Goal: Task Accomplishment & Management: Manage account settings

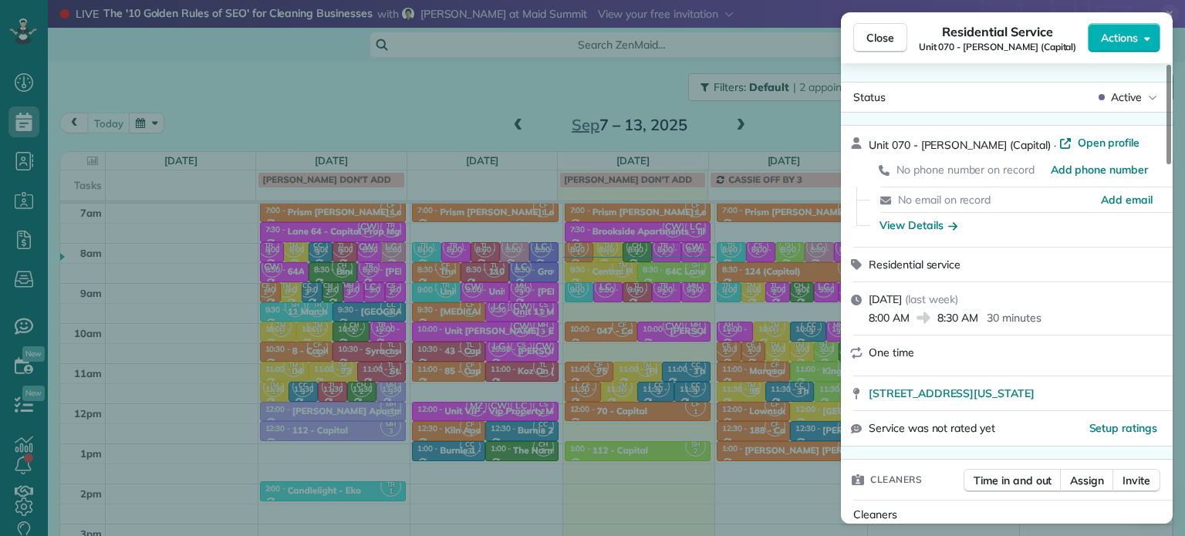
scroll to position [7, 7]
click at [224, 73] on div "Close Residential Service Unit 070 - [PERSON_NAME] (Capital) Actions Status Act…" at bounding box center [592, 268] width 1185 height 536
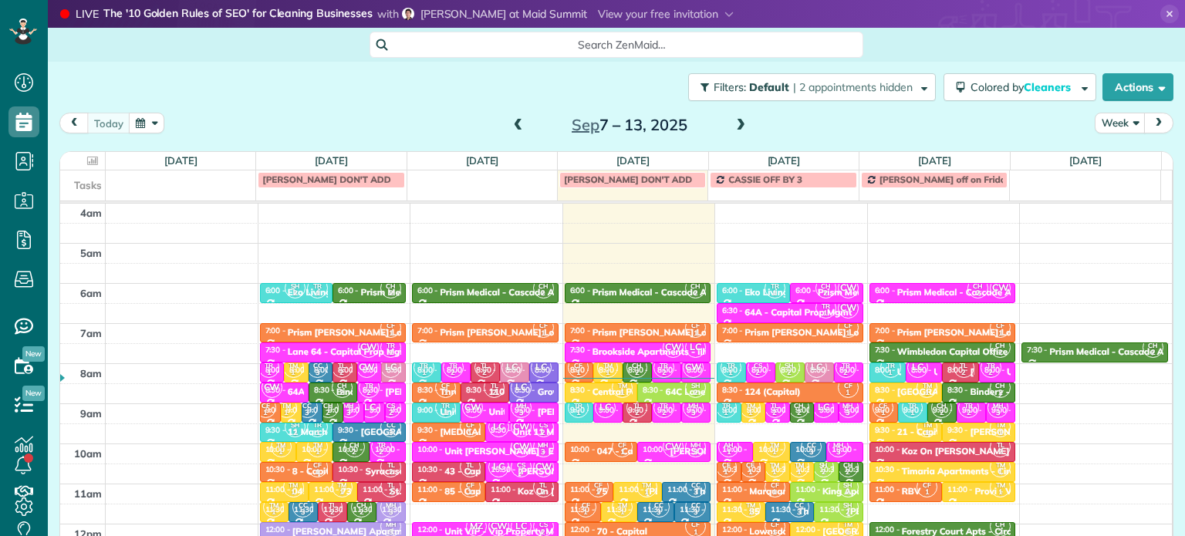
scroll to position [120, 0]
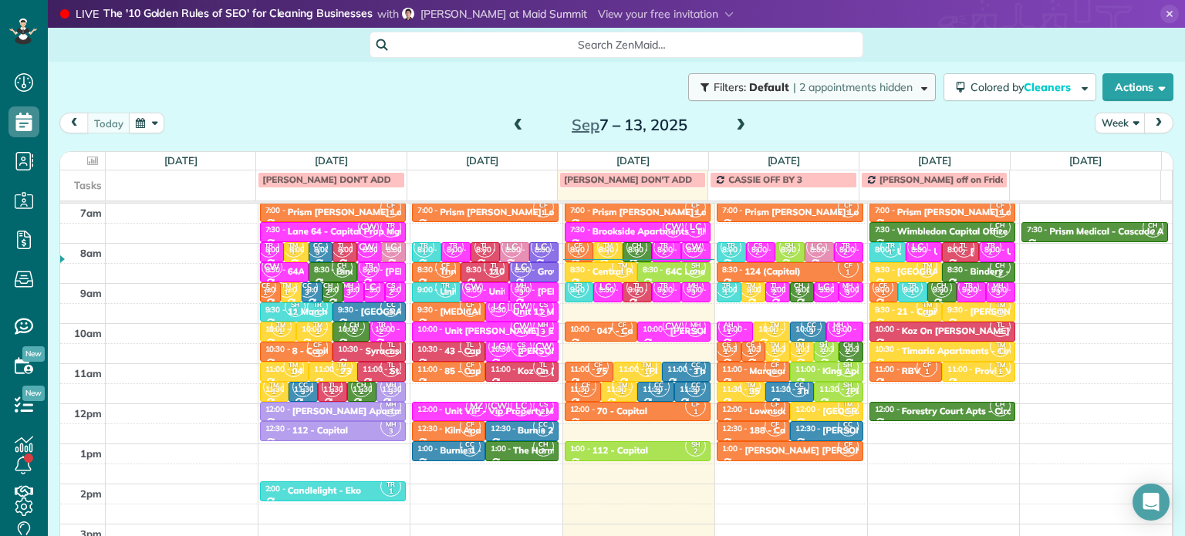
click at [897, 89] on span "| 2 appointments hidden" at bounding box center [853, 87] width 120 height 14
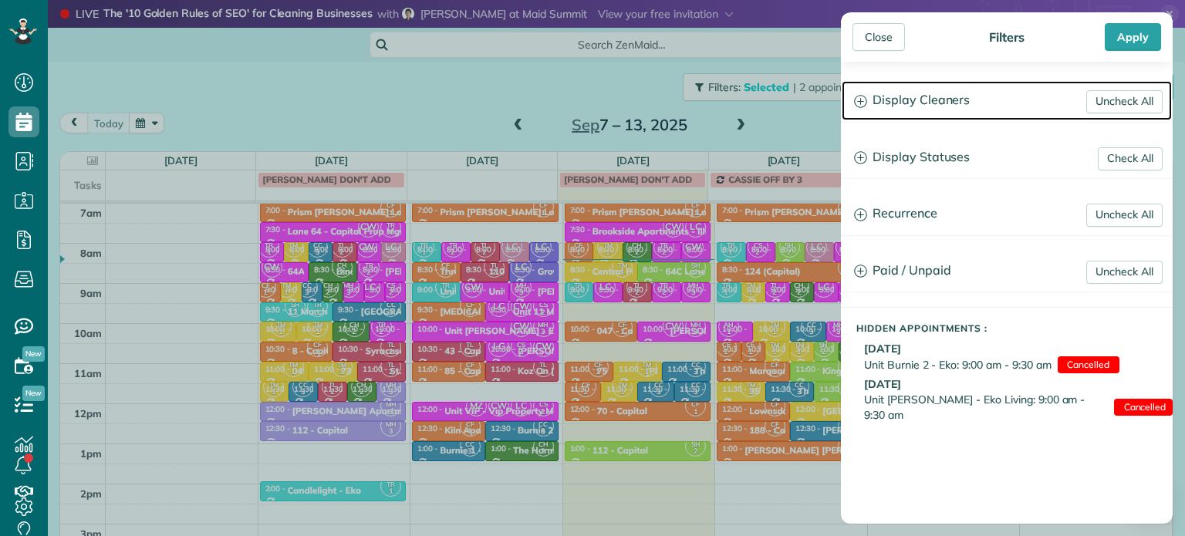
click at [893, 99] on h3 "Display Cleaners" at bounding box center [1006, 100] width 330 height 39
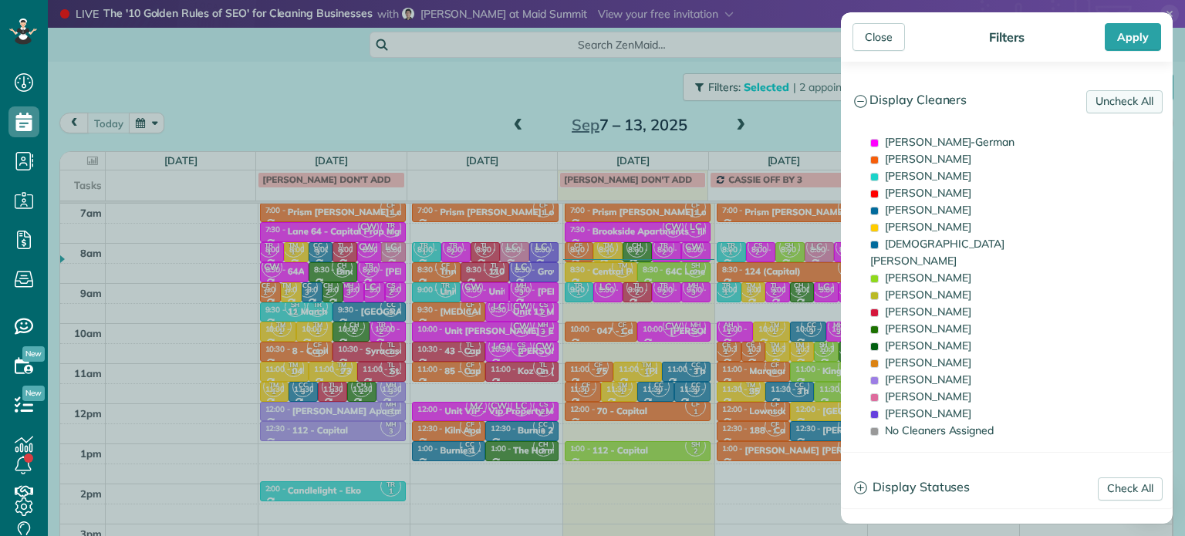
click at [1104, 112] on link "Uncheck All" at bounding box center [1124, 101] width 76 height 23
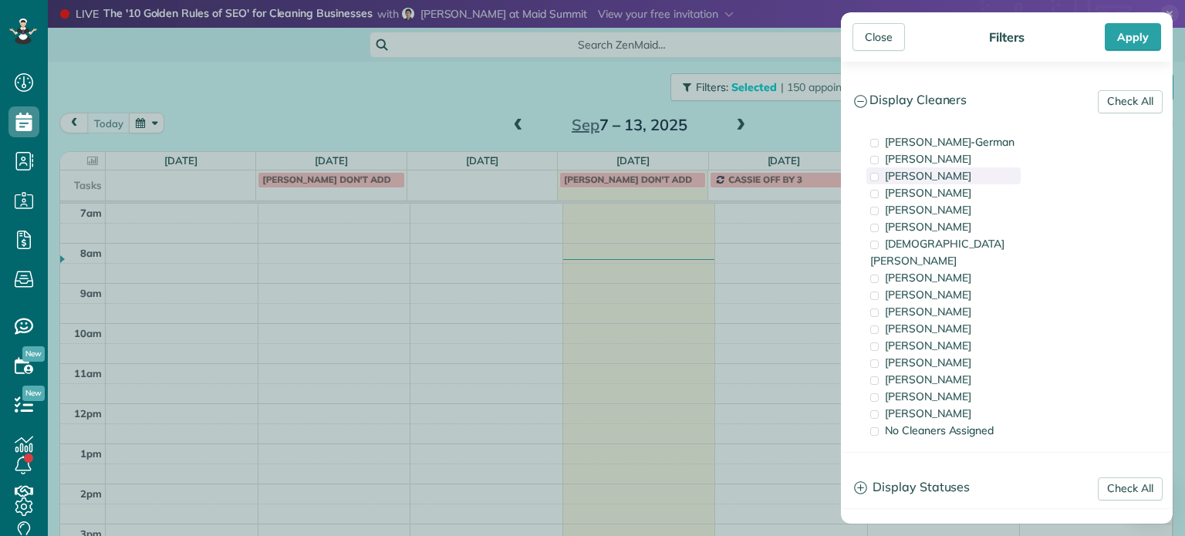
click at [944, 175] on span "Tawnya Reynolds" at bounding box center [928, 176] width 86 height 14
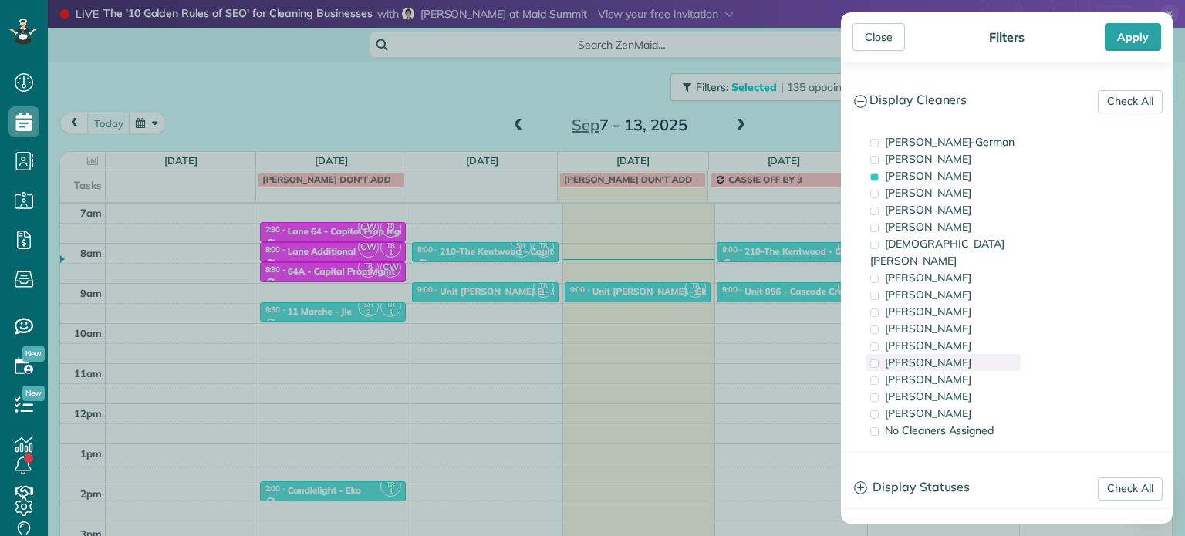
click at [938, 356] on span "Tammi Rue" at bounding box center [928, 363] width 86 height 14
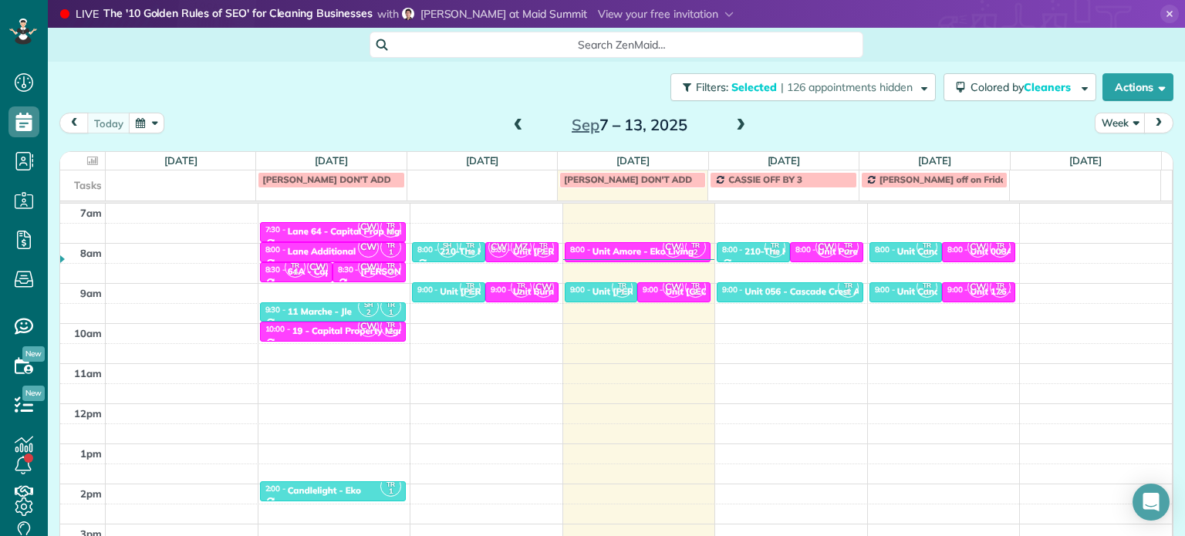
click at [611, 329] on div "Close Filters Apply Check All Display Cleaners Christina Wright-German Cassie F…" at bounding box center [592, 268] width 1185 height 536
drag, startPoint x: 660, startPoint y: 288, endPoint x: 526, endPoint y: 314, distance: 136.6
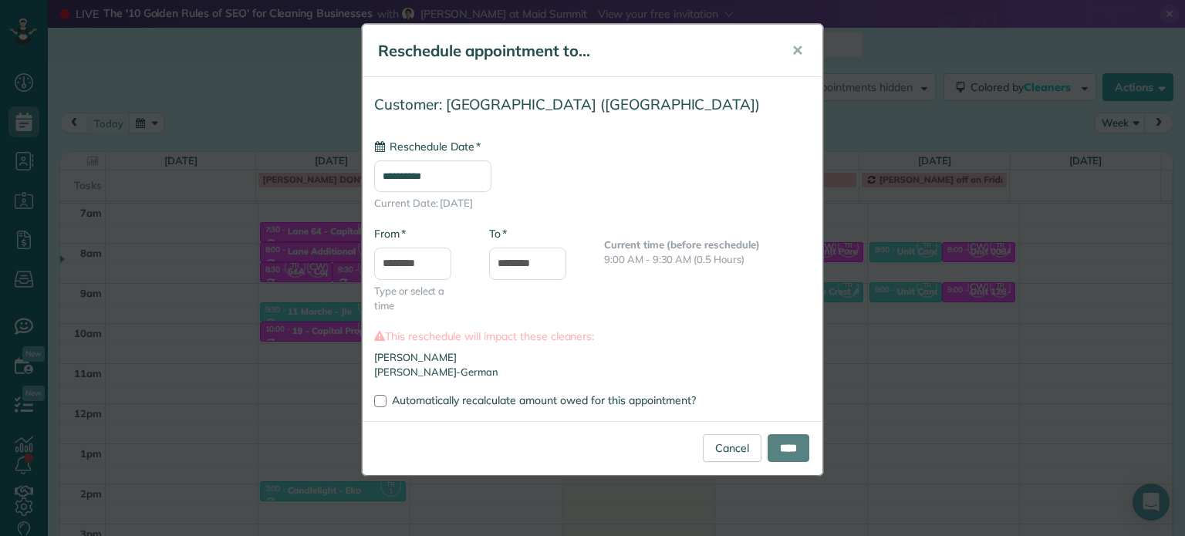
type input "**********"
click at [797, 440] on input "****" at bounding box center [788, 448] width 42 height 28
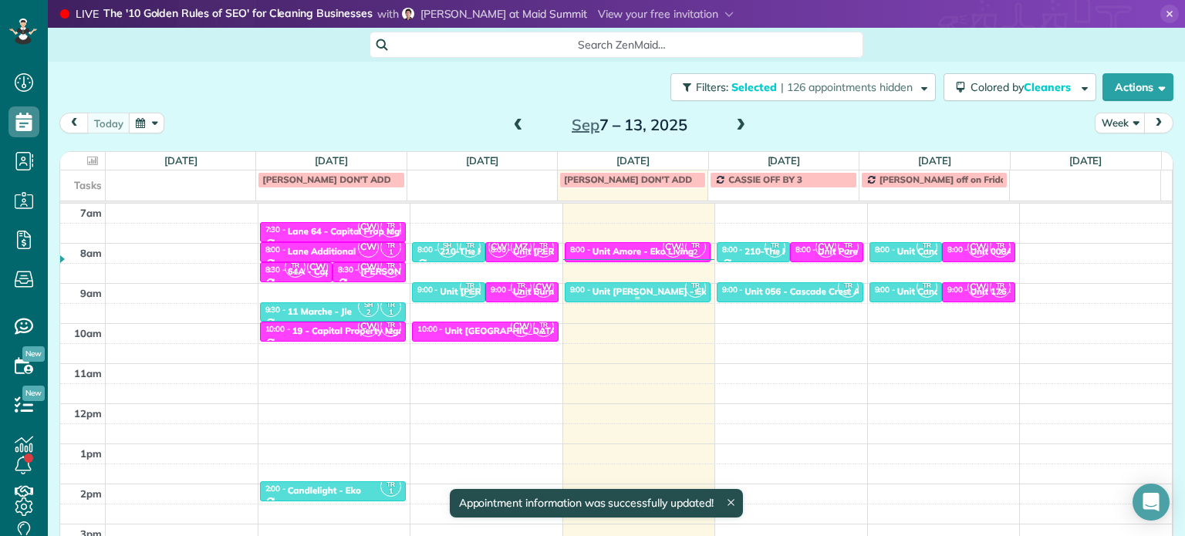
click at [639, 288] on div "Unit [PERSON_NAME] - Eko" at bounding box center [652, 291] width 120 height 11
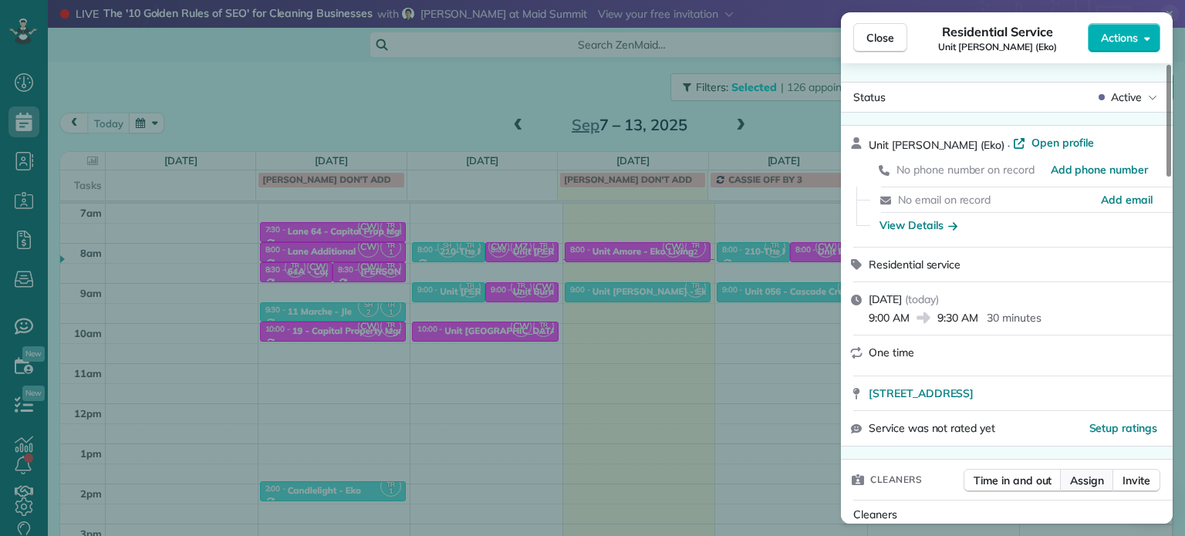
click at [1089, 485] on span "Assign" at bounding box center [1087, 480] width 34 height 15
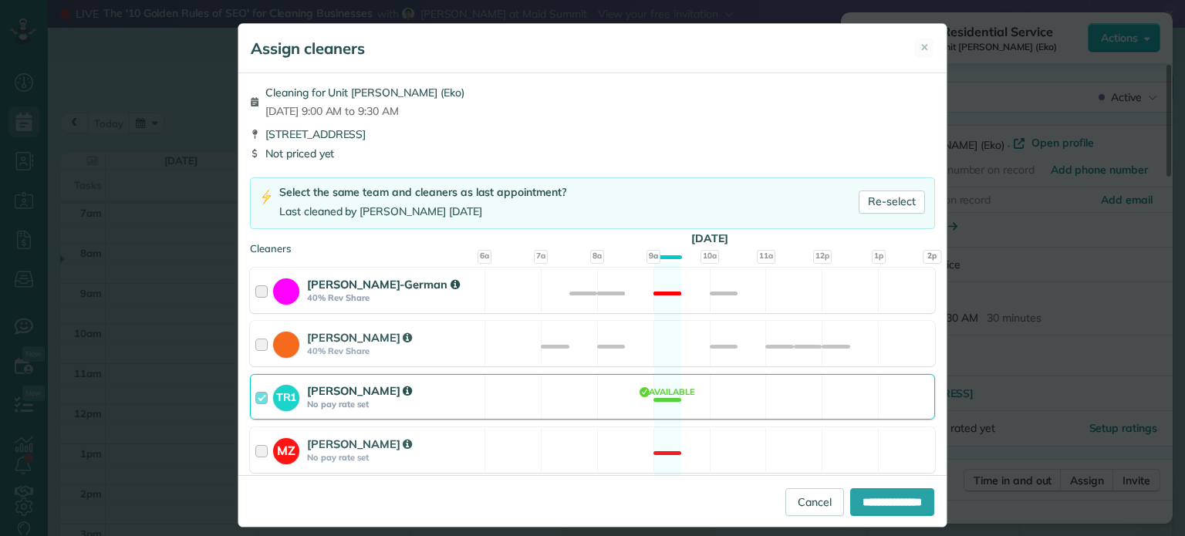
click at [735, 295] on div "Christina Wright-German 40% Rev Share Not available" at bounding box center [592, 290] width 685 height 45
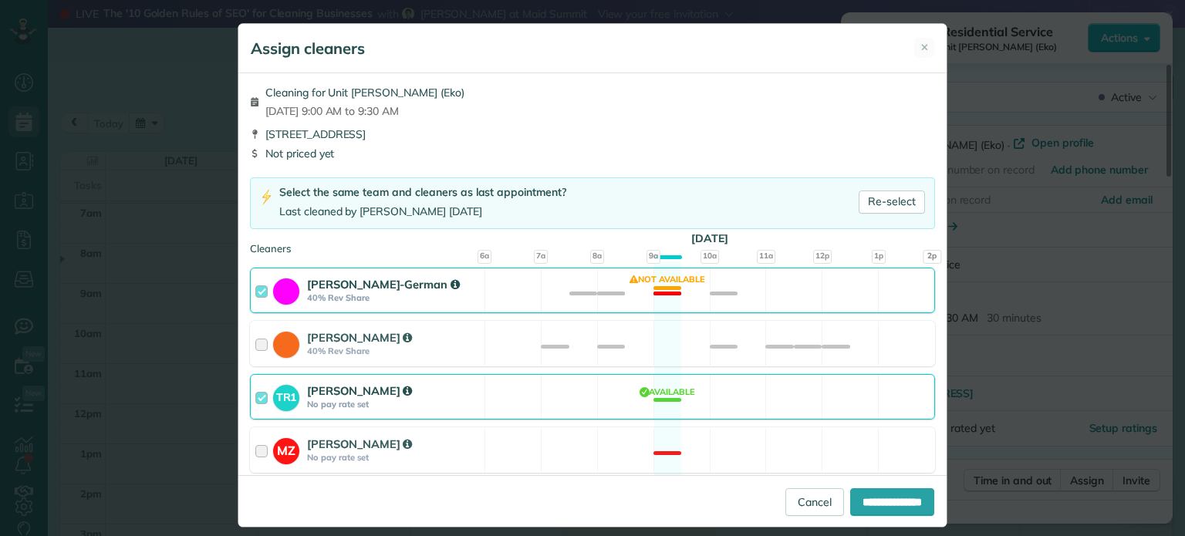
click at [718, 389] on div "TR1 Tawnya Reynolds No pay rate set Available" at bounding box center [592, 396] width 685 height 45
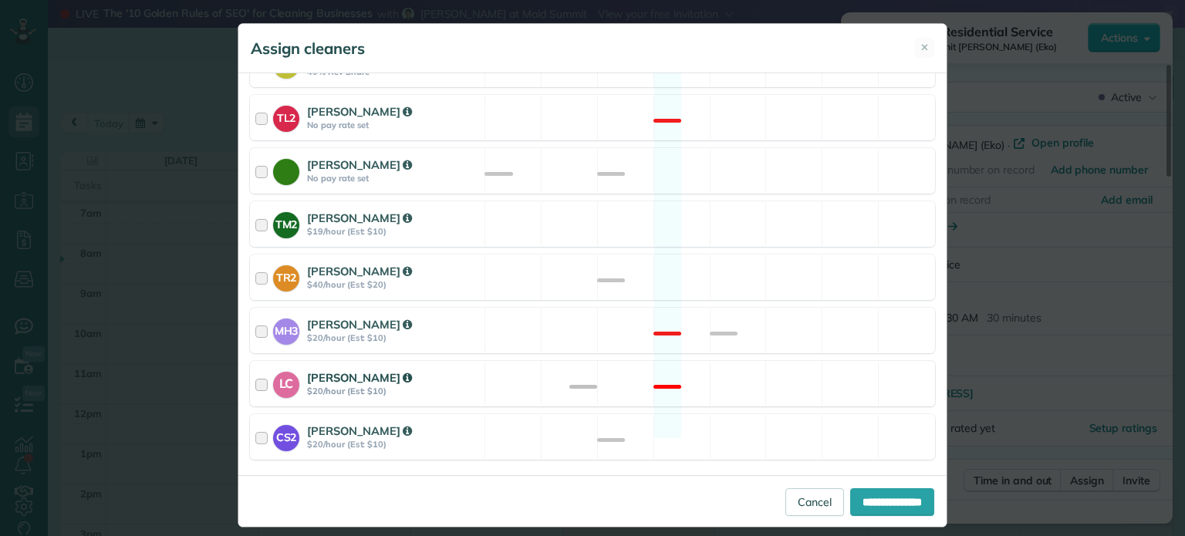
scroll to position [668, 0]
click at [739, 263] on div "TR2 Tammi Rue $40/hour (Est: $20) Available" at bounding box center [592, 276] width 685 height 45
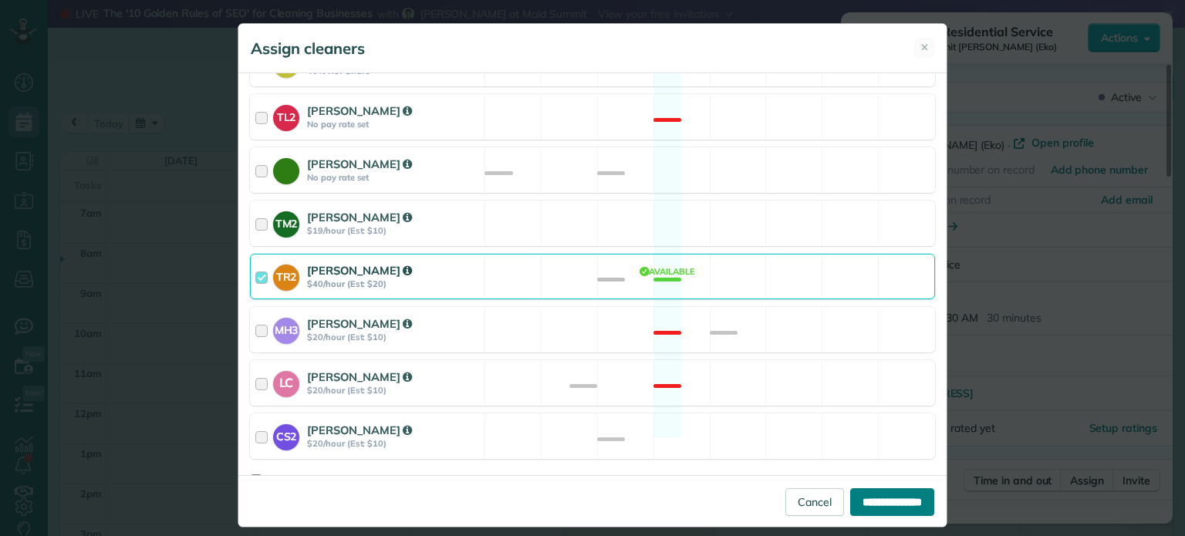
click at [885, 502] on input "**********" at bounding box center [892, 502] width 84 height 28
type input "**********"
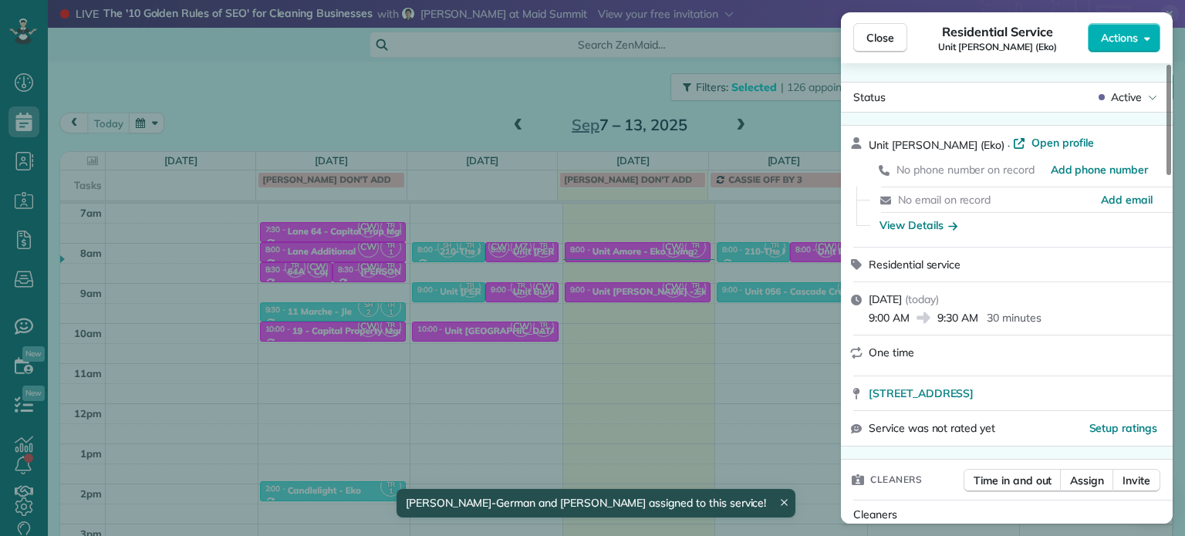
click at [763, 342] on div "Close Residential Service Unit Hoyt (Eko) Actions Status Active Unit Hoyt (Eko)…" at bounding box center [592, 268] width 1185 height 536
